Goal: Information Seeking & Learning: Learn about a topic

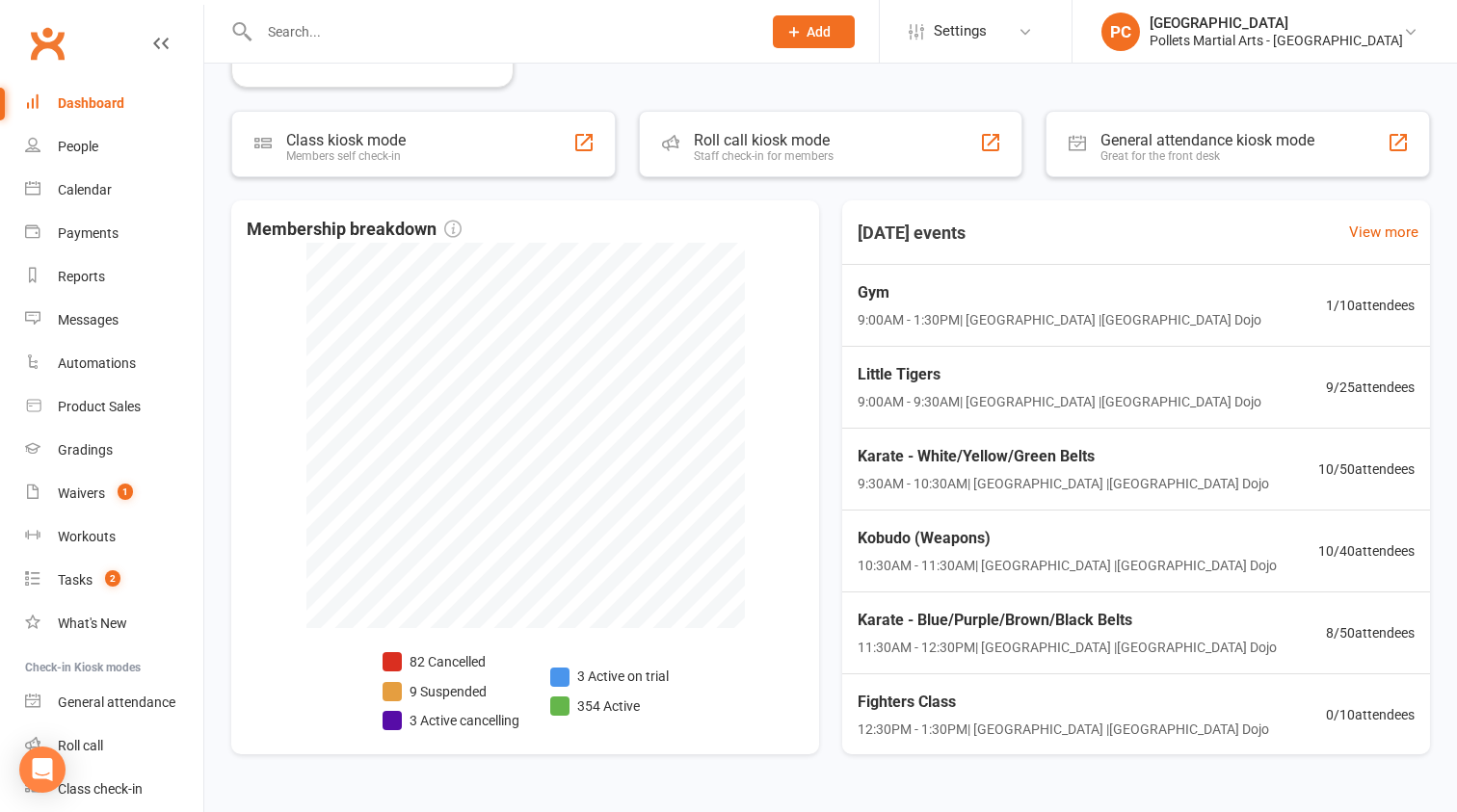
scroll to position [963, 0]
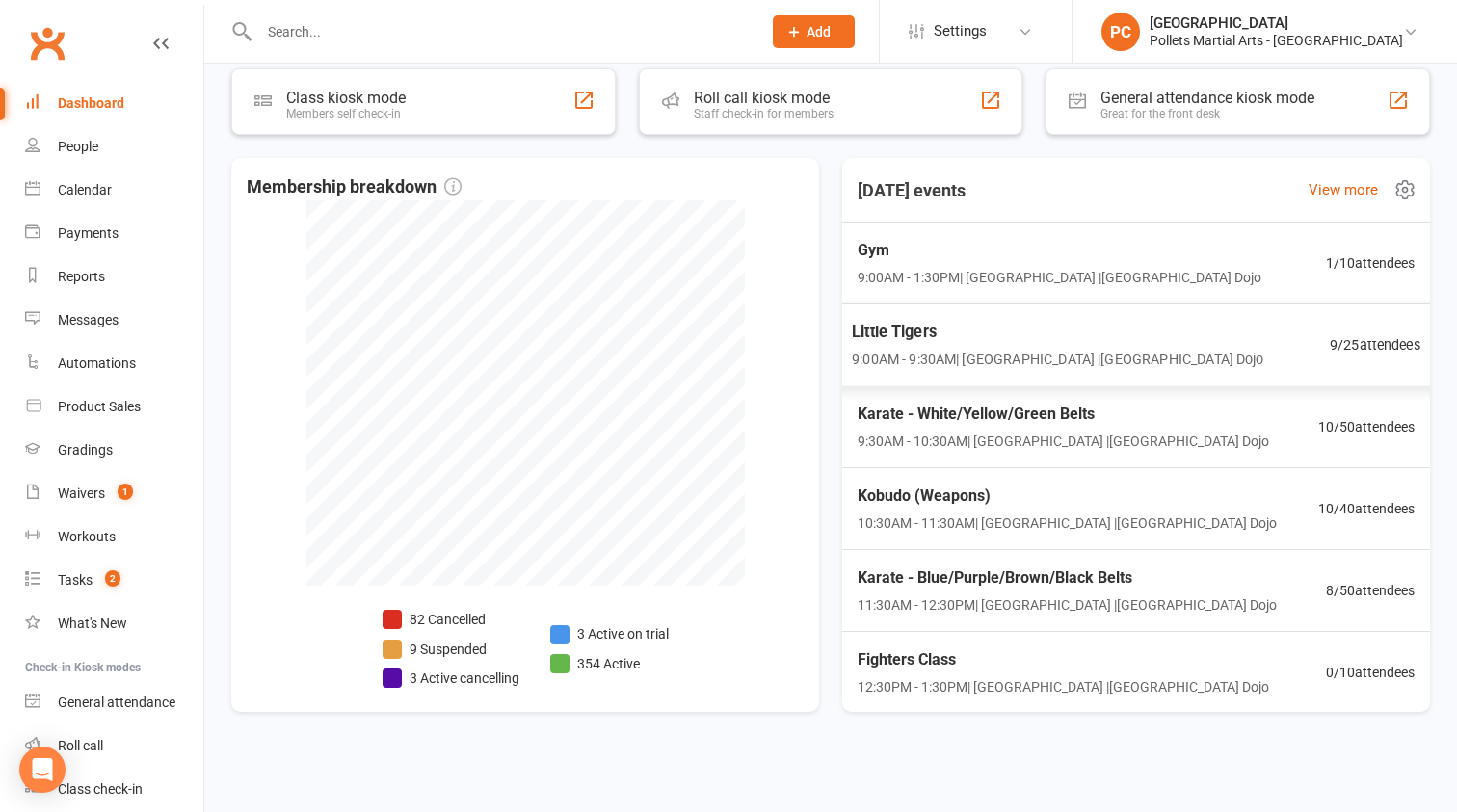
click at [1074, 346] on div "Little Tigers 9:00AM - 9:30AM | [GEOGRAPHIC_DATA] | [GEOGRAPHIC_DATA]" at bounding box center [1057, 346] width 411 height 51
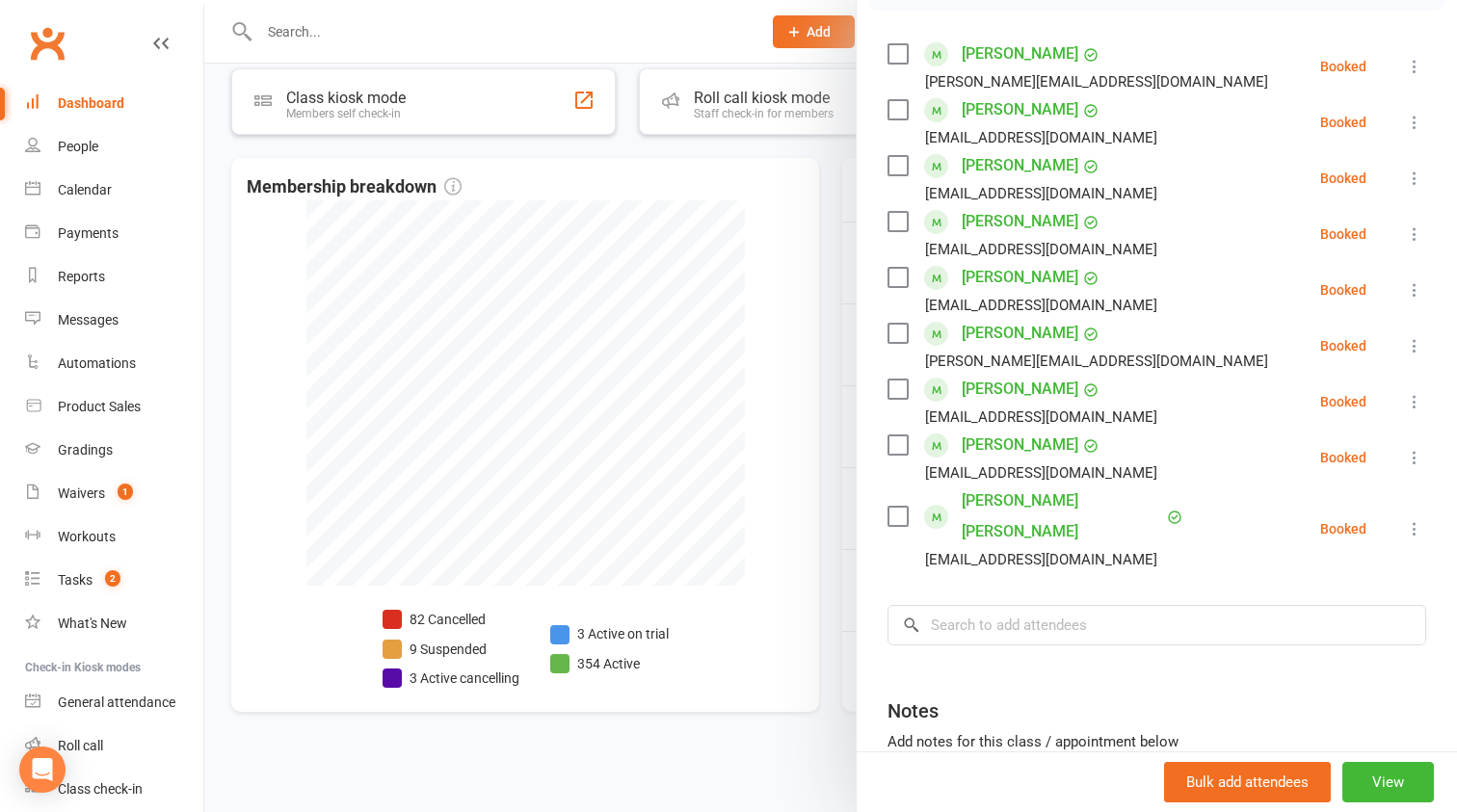
scroll to position [322, 0]
click at [829, 145] on div at bounding box center [830, 406] width 1253 height 812
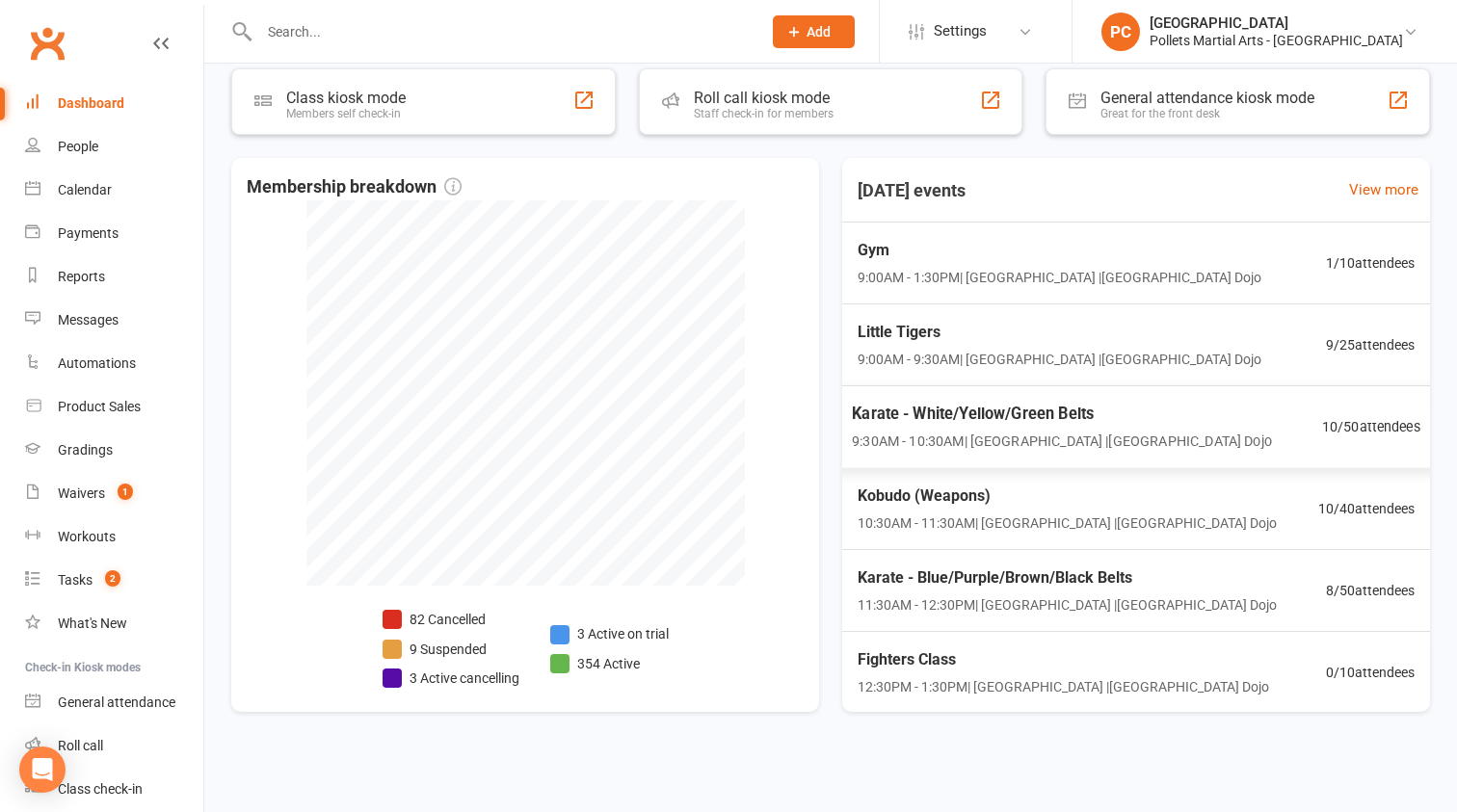
click at [1143, 428] on div "Karate - White/Yellow/Green Belts 9:30AM - 10:30AM | [GEOGRAPHIC_DATA] | [GEOGR…" at bounding box center [1062, 428] width 420 height 51
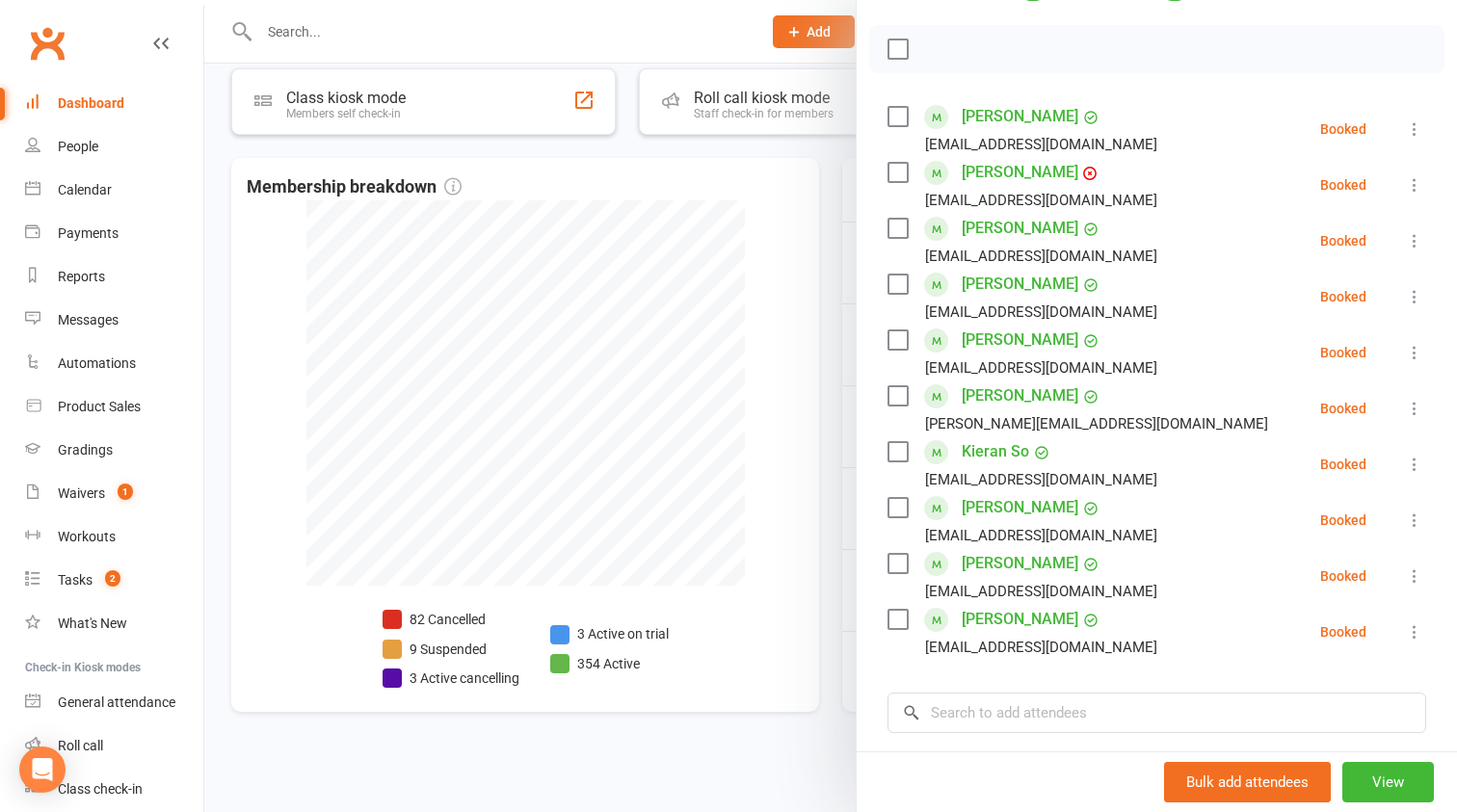
scroll to position [260, 0]
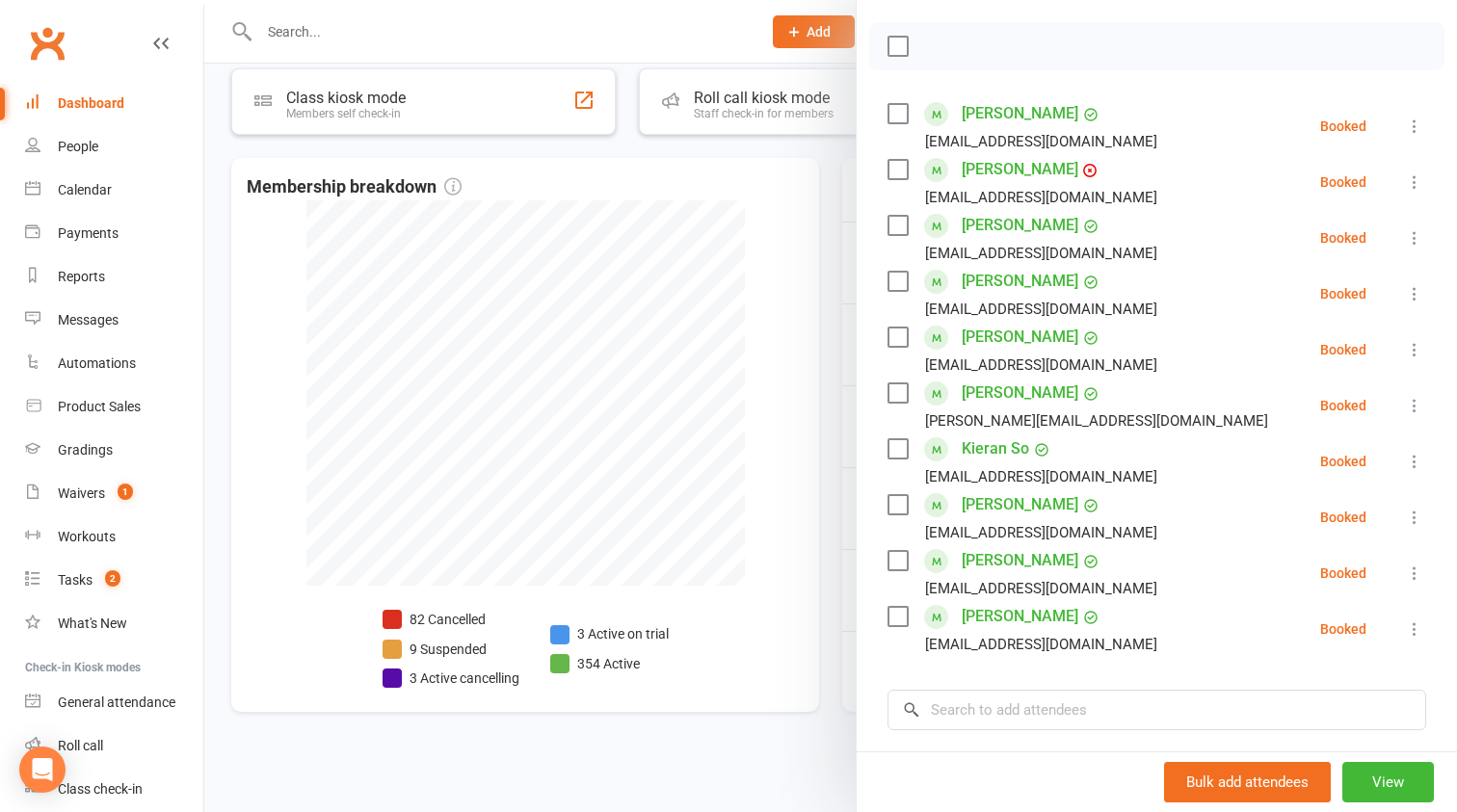
click at [831, 404] on div at bounding box center [830, 406] width 1253 height 812
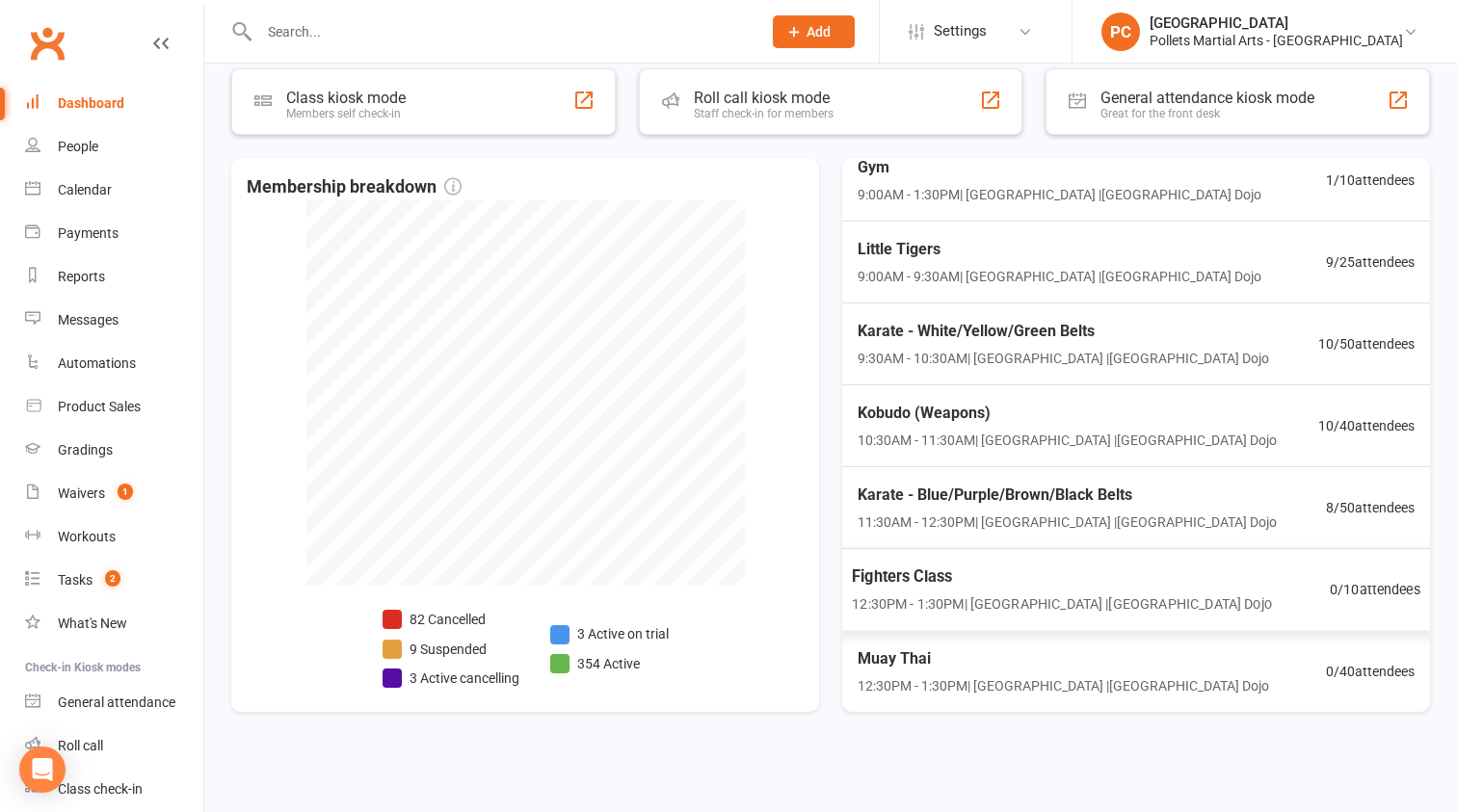
scroll to position [54, 0]
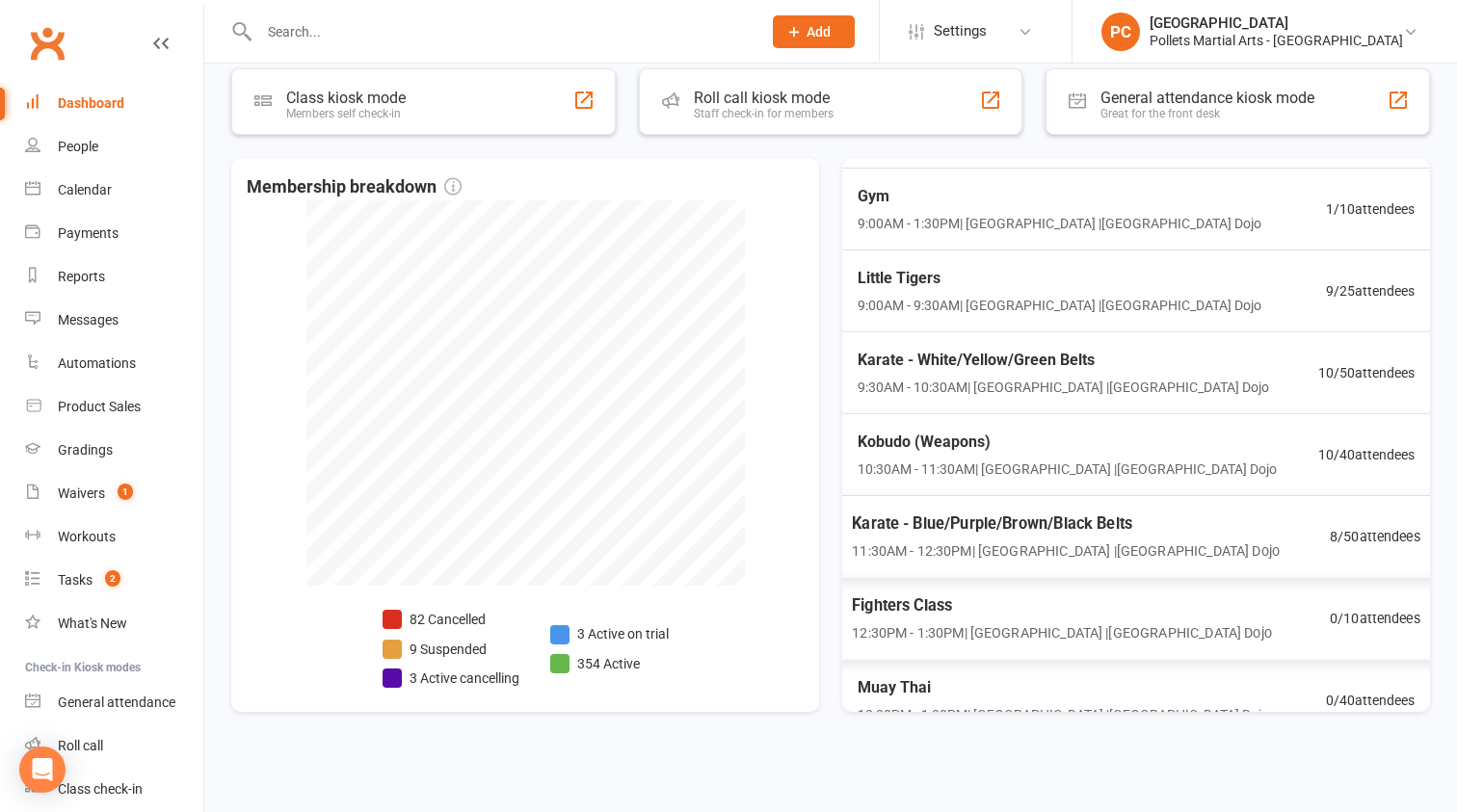
click at [973, 512] on span "Karate - Blue/Purple/Brown/Black Belts" at bounding box center [1066, 523] width 428 height 25
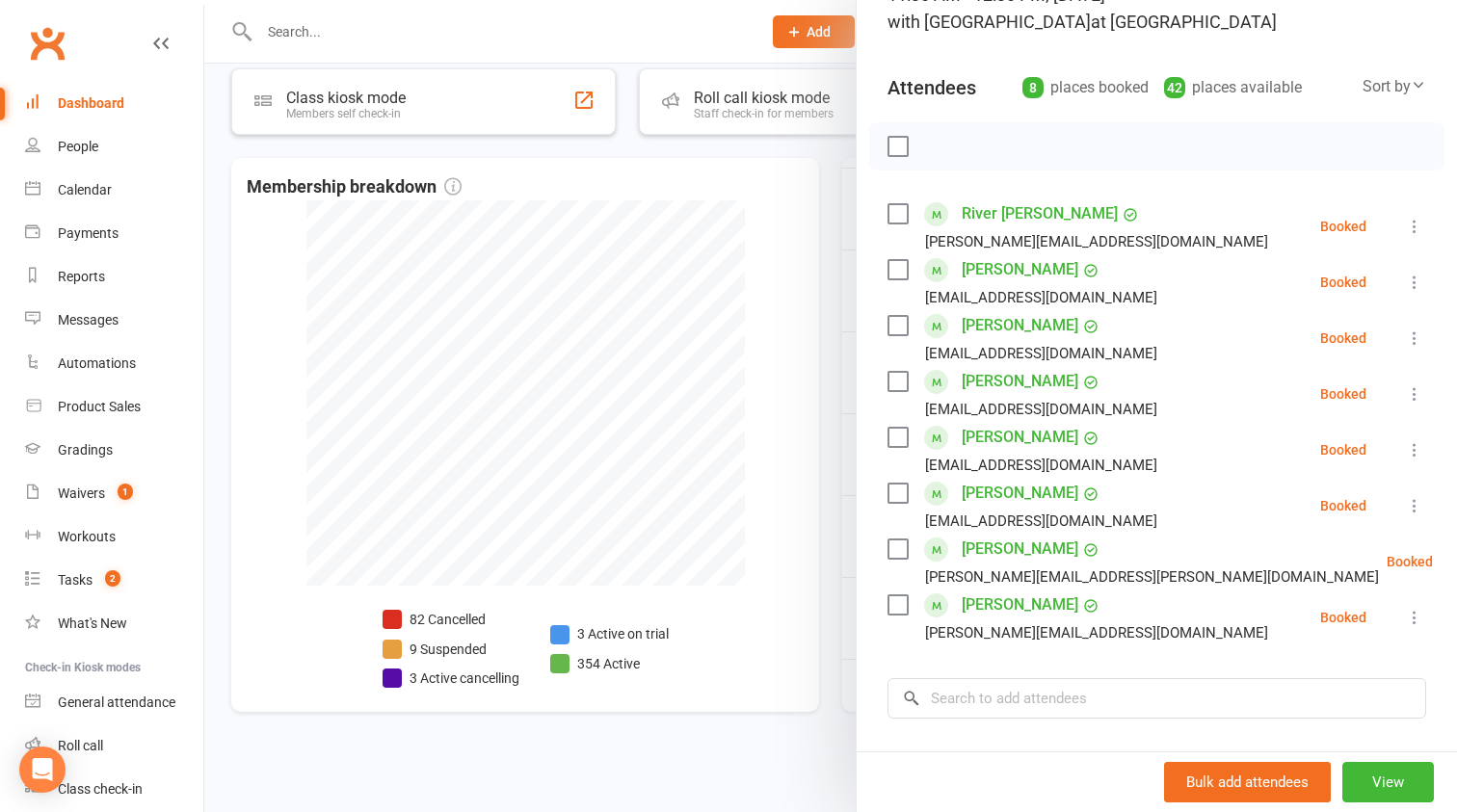
scroll to position [166, 0]
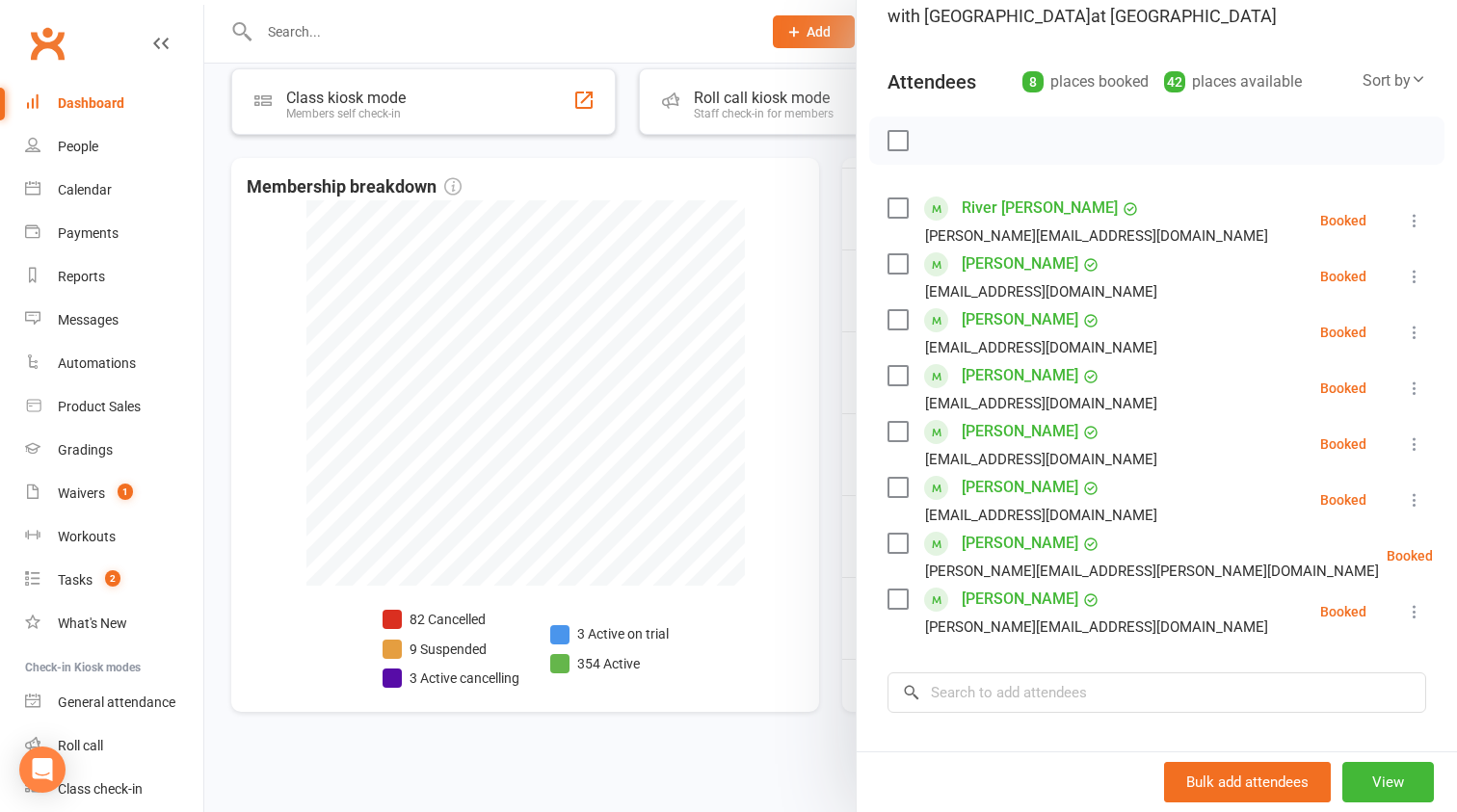
click at [829, 454] on div at bounding box center [830, 406] width 1253 height 812
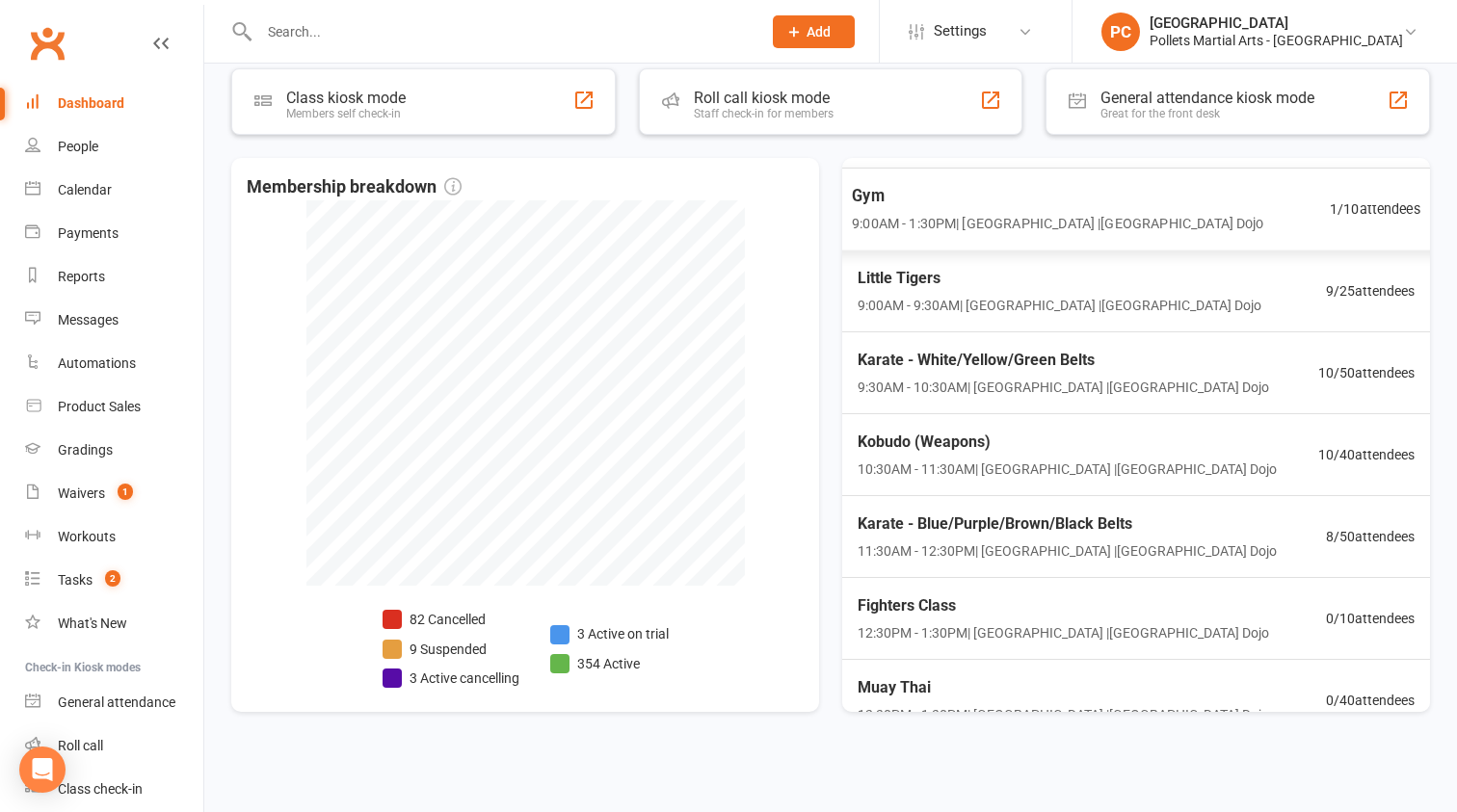
scroll to position [0, 0]
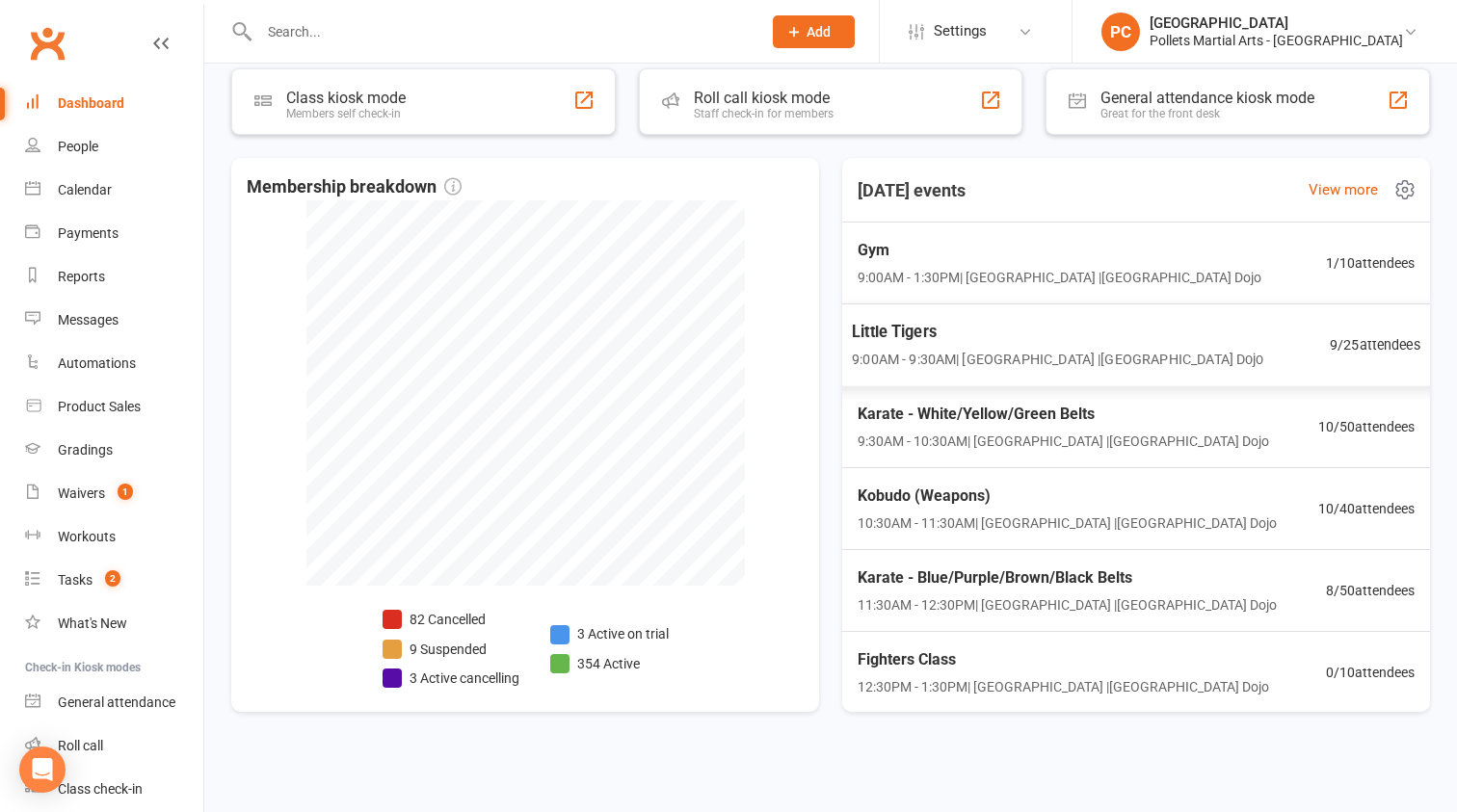
click at [1140, 325] on span "Little Tigers" at bounding box center [1057, 332] width 411 height 25
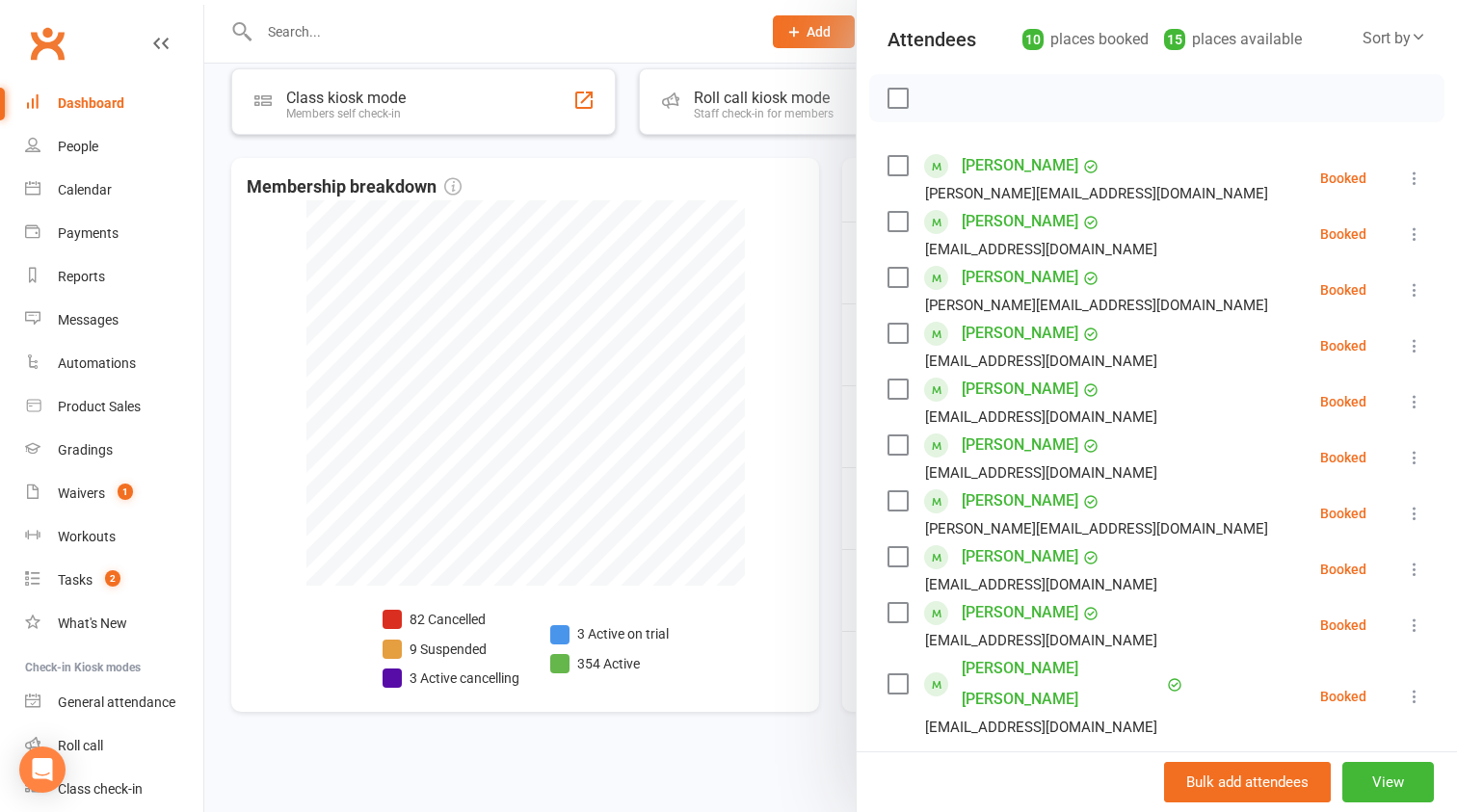
scroll to position [206, 0]
